Goal: Find specific page/section: Find specific page/section

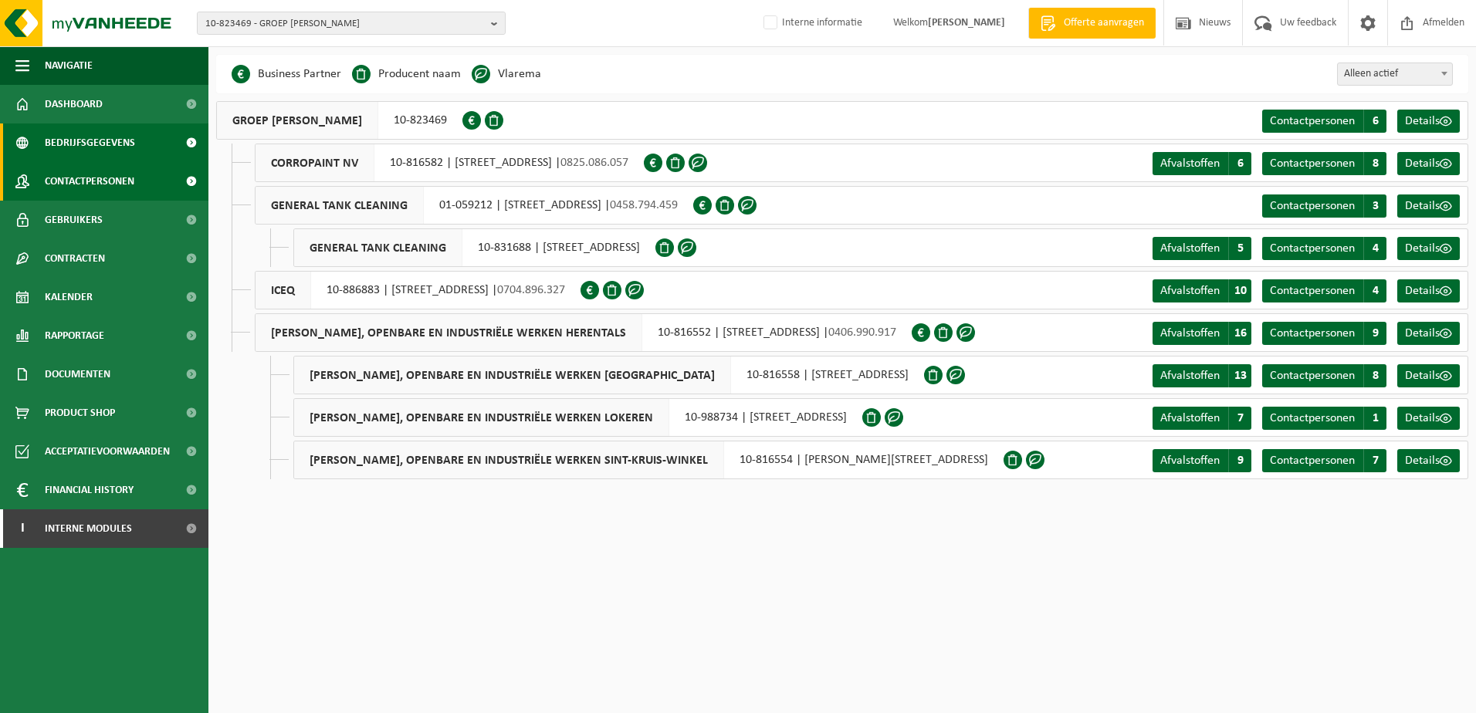
click at [86, 178] on span "Contactpersonen" at bounding box center [90, 181] width 90 height 39
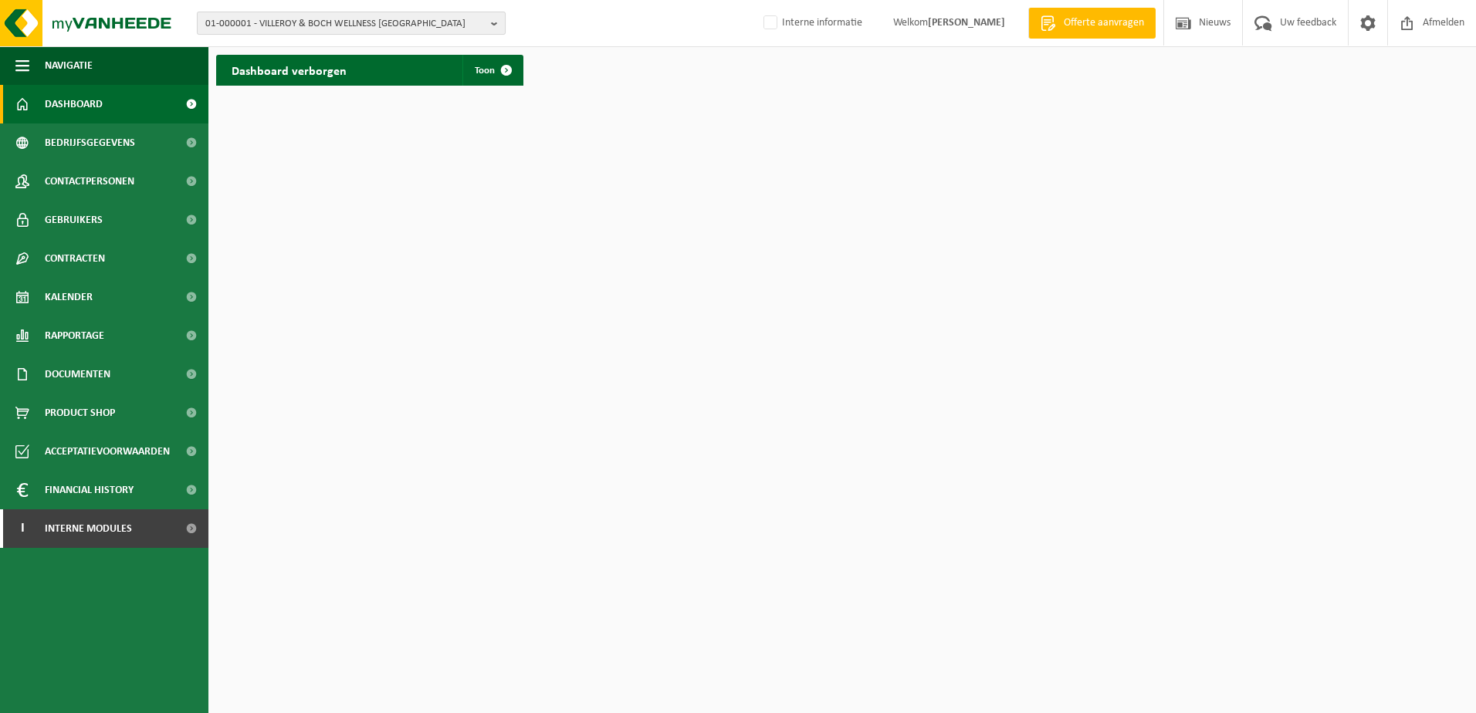
click at [492, 25] on b "button" at bounding box center [498, 23] width 14 height 22
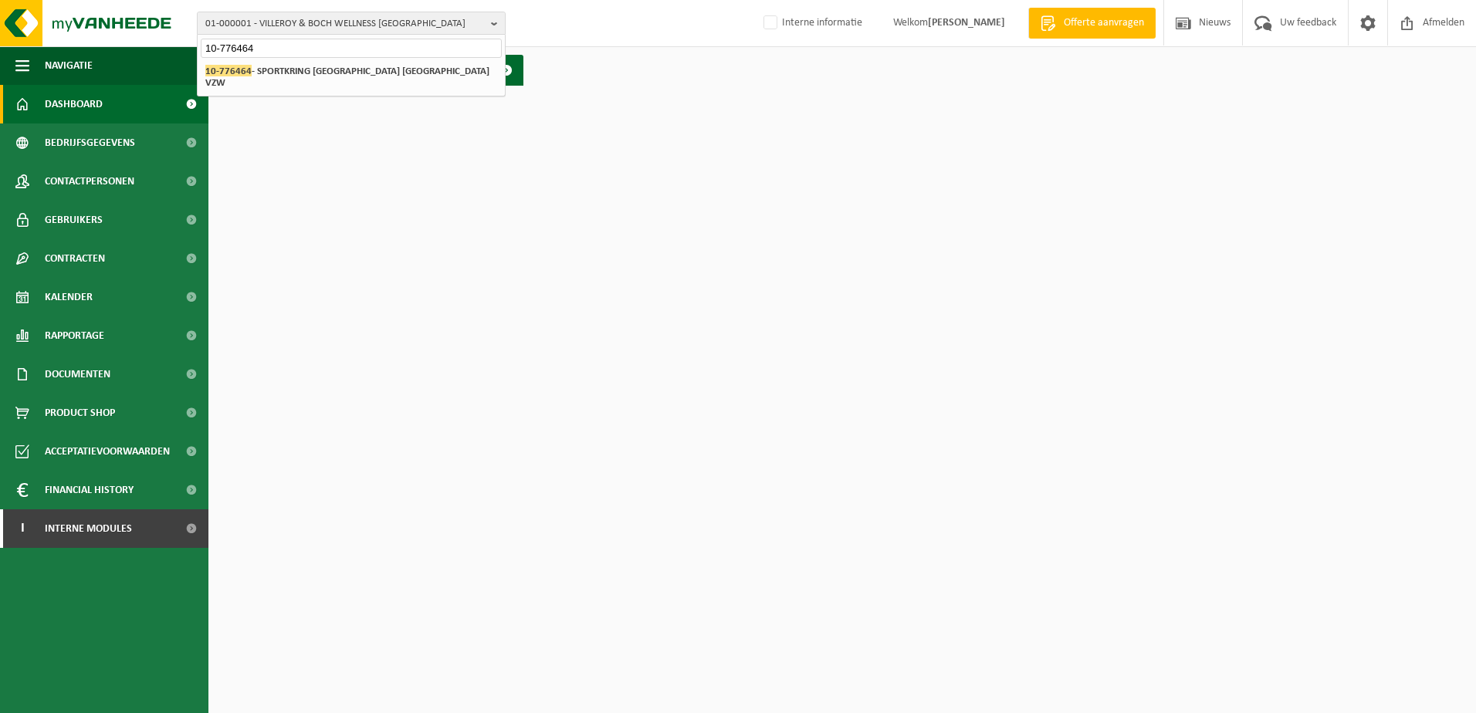
type input "10-776464"
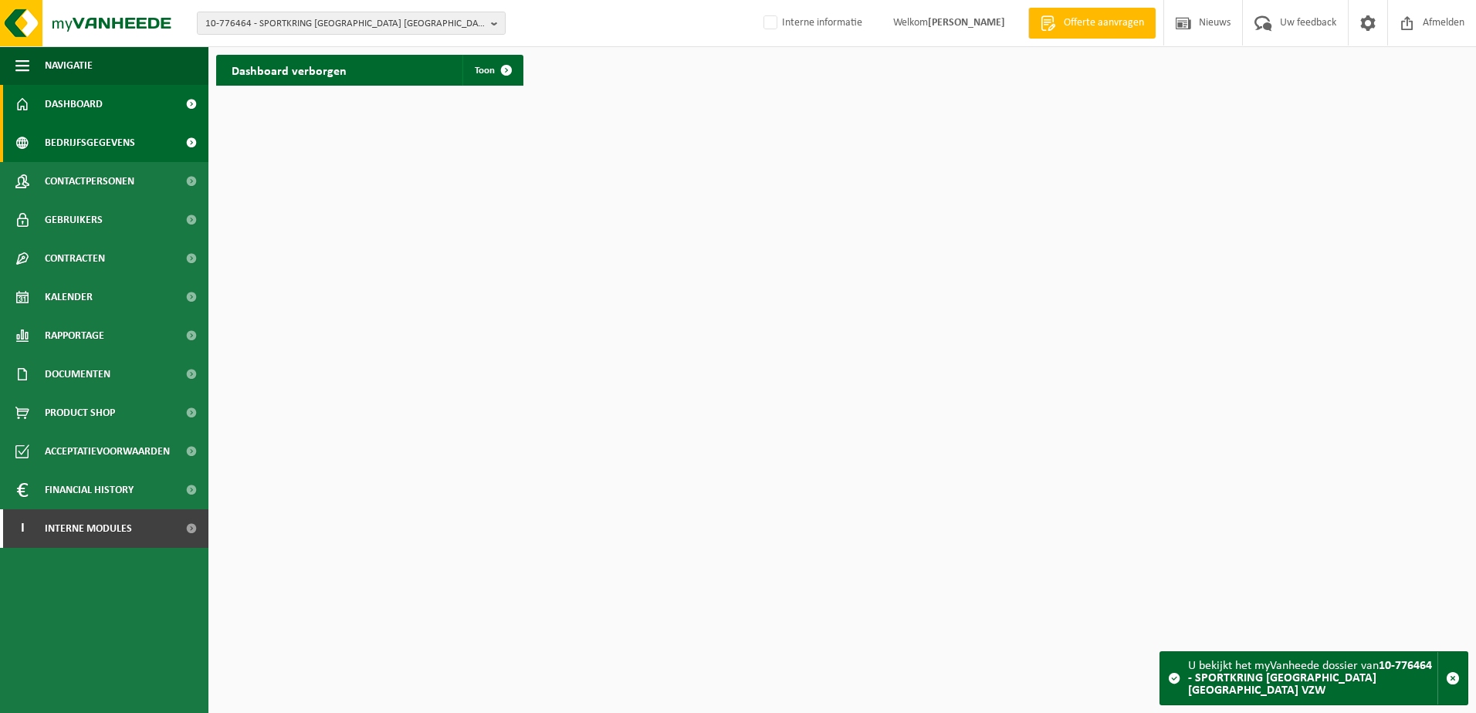
click at [89, 144] on span "Bedrijfsgegevens" at bounding box center [90, 143] width 90 height 39
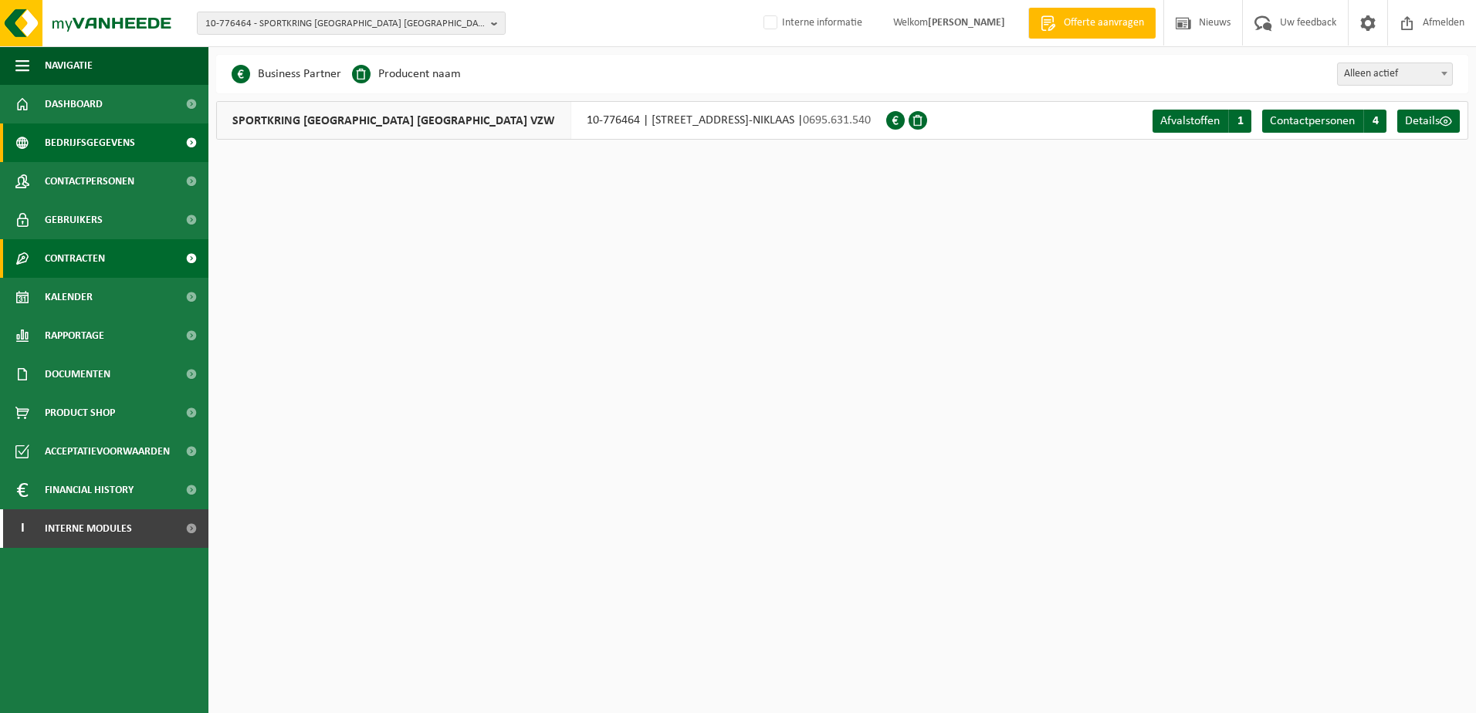
click at [86, 259] on span "Contracten" at bounding box center [75, 258] width 60 height 39
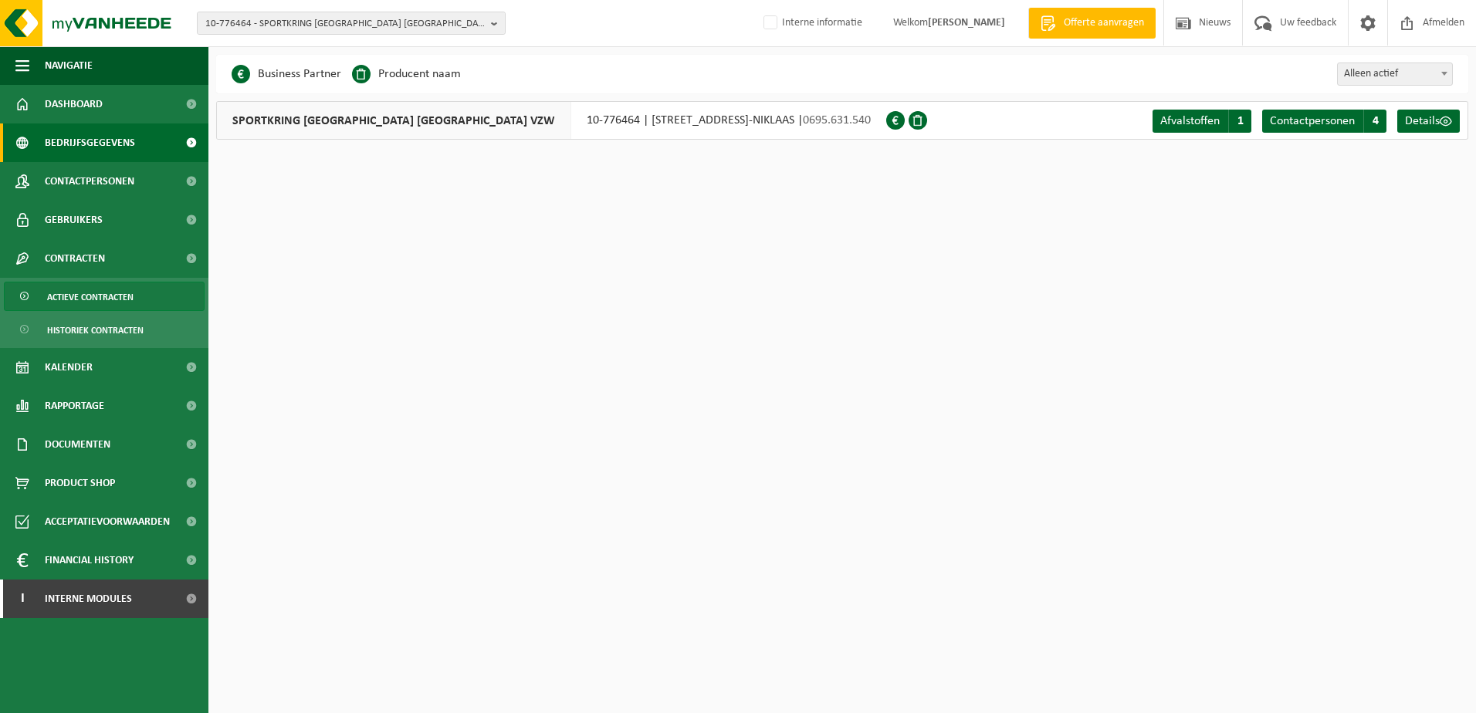
click at [90, 295] on span "Actieve contracten" at bounding box center [90, 297] width 86 height 29
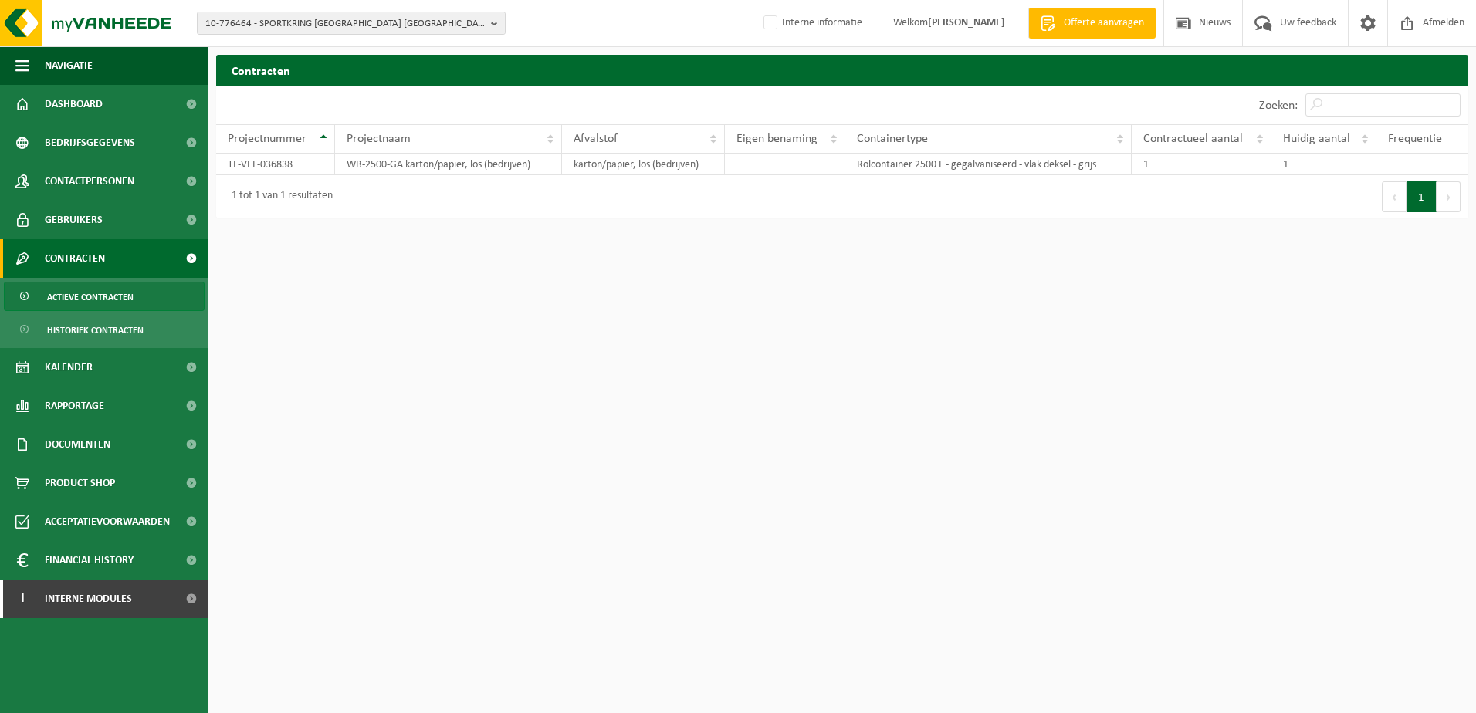
click at [299, 324] on html "10-776464 - SPORTKRING NIEUWKERKEN SINT-NIKLAAS VZW 10-776464 - SPORTKRING NIEU…" at bounding box center [738, 356] width 1476 height 713
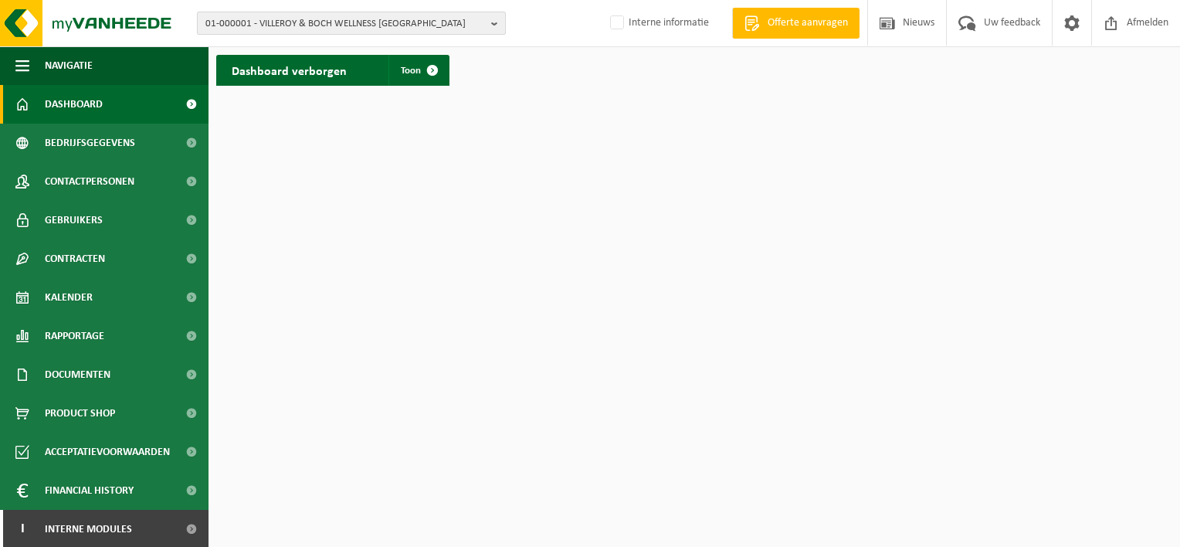
click at [492, 19] on b "button" at bounding box center [498, 23] width 14 height 22
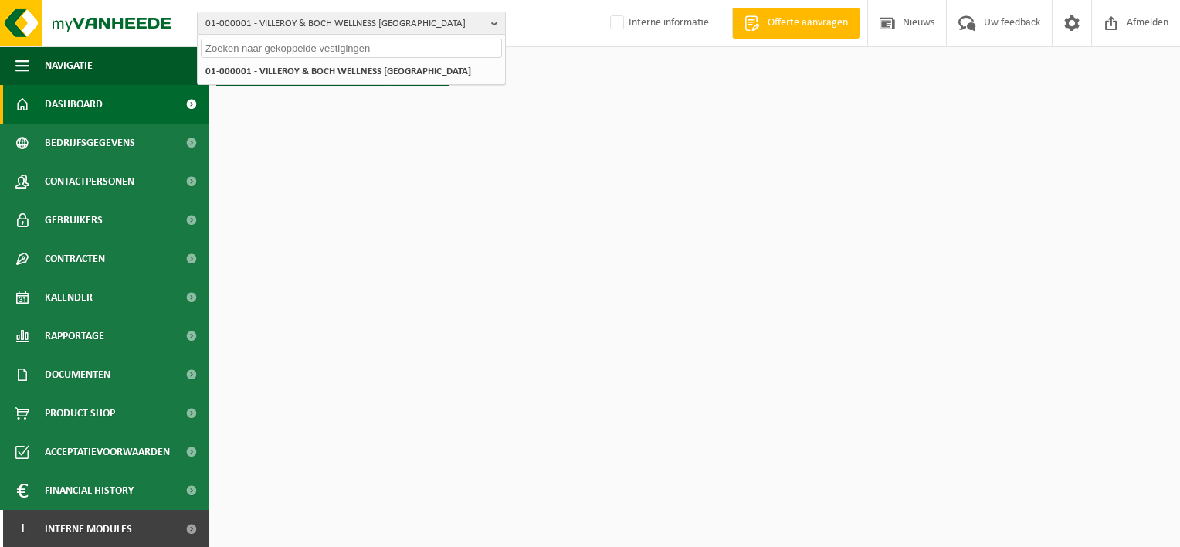
click at [328, 46] on input "text" at bounding box center [351, 48] width 301 height 19
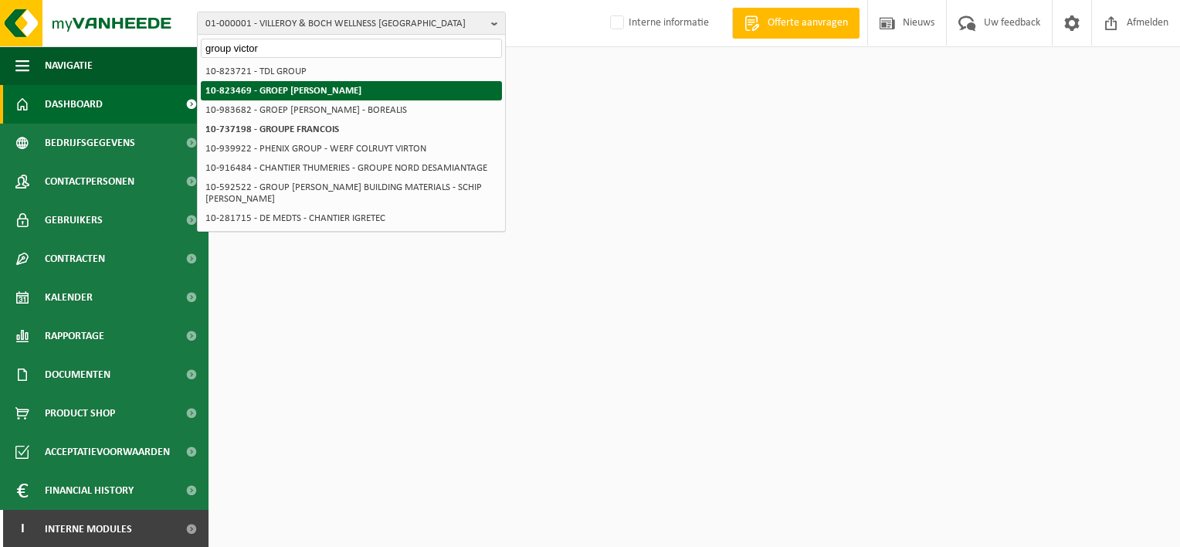
type input "group victor"
click at [361, 84] on li "10-823469 - GROEP [PERSON_NAME]" at bounding box center [351, 90] width 301 height 19
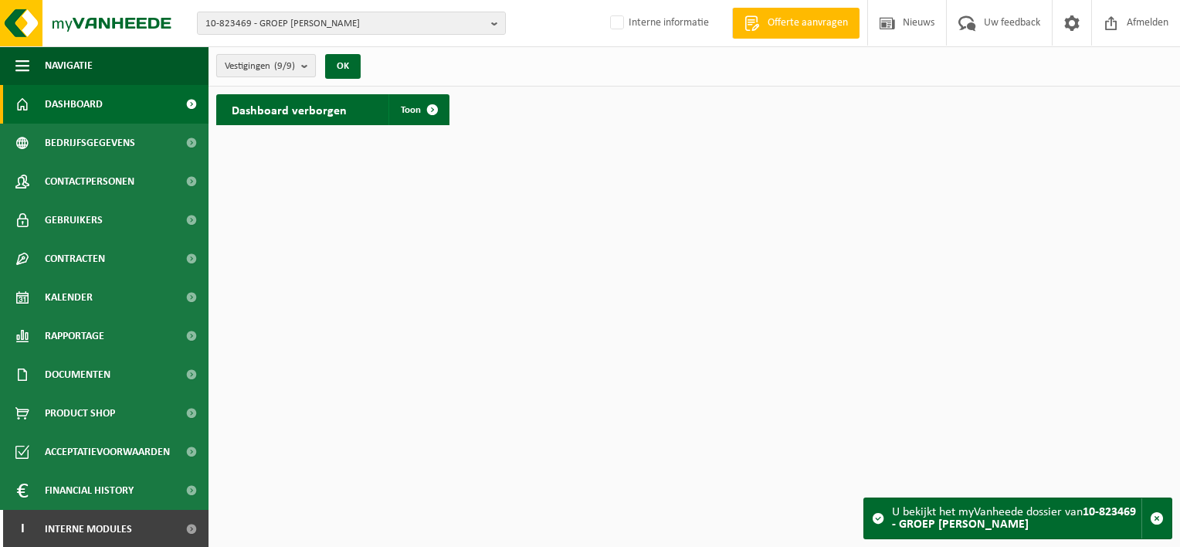
click at [292, 71] on count "(9/9)" at bounding box center [284, 66] width 21 height 10
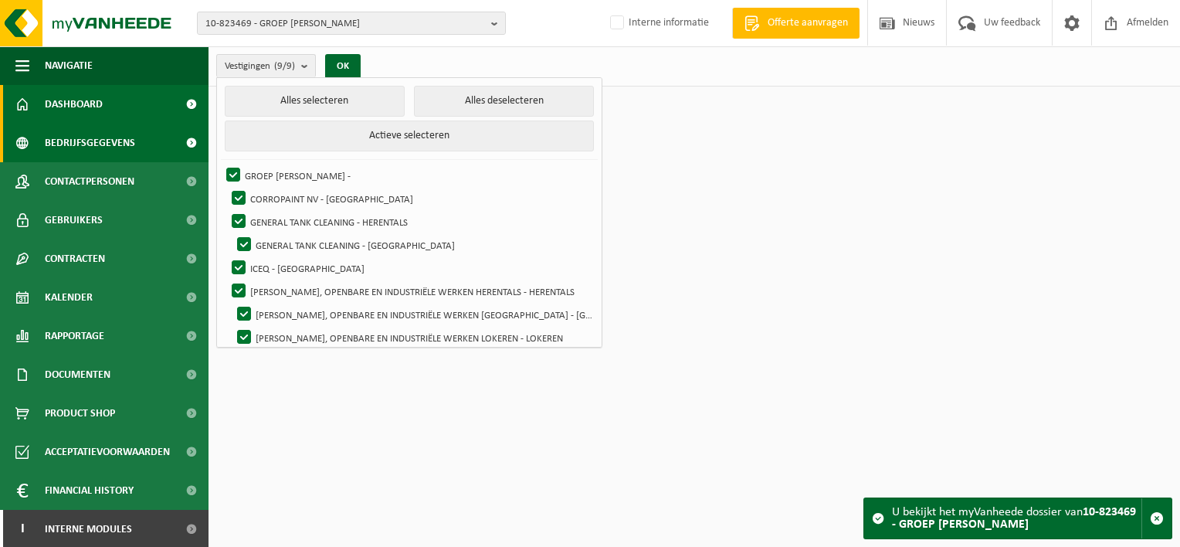
click at [120, 137] on span "Bedrijfsgegevens" at bounding box center [90, 143] width 90 height 39
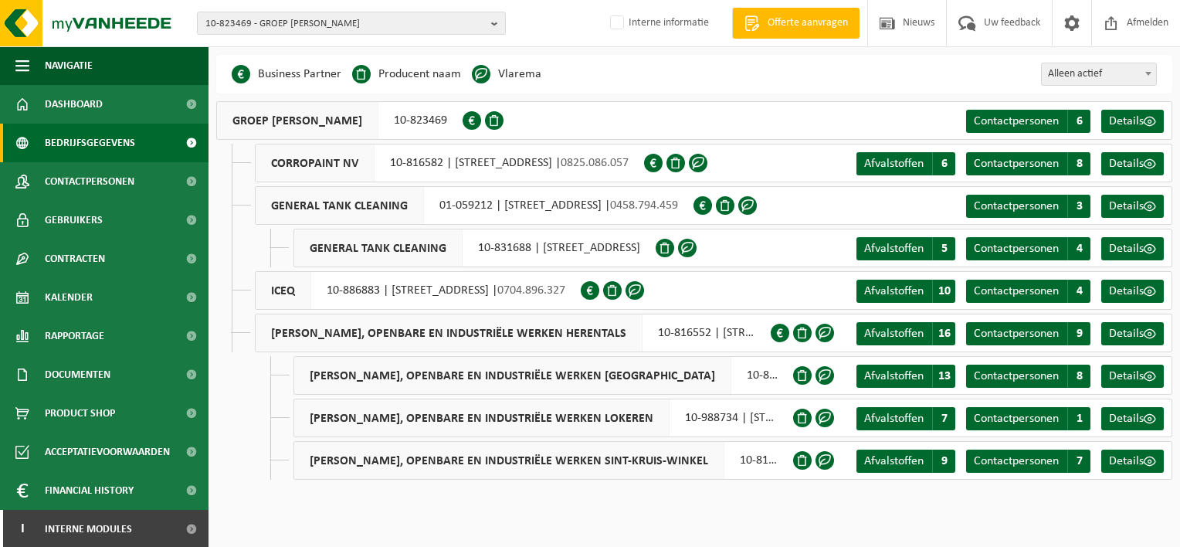
drag, startPoint x: 438, startPoint y: 202, endPoint x: 678, endPoint y: 213, distance: 239.5
click at [678, 213] on div "GENERAL TANK CLEANING 01-059212 | [STREET_ADDRESS] | 0458.794.459" at bounding box center [474, 205] width 438 height 39
drag, startPoint x: 678, startPoint y: 213, endPoint x: 645, endPoint y: 246, distance: 46.4
click at [645, 246] on div "GENERAL TANK CLEANING 10-831688 | [STREET_ADDRESS]" at bounding box center [474, 247] width 362 height 39
